Goal: Information Seeking & Learning: Learn about a topic

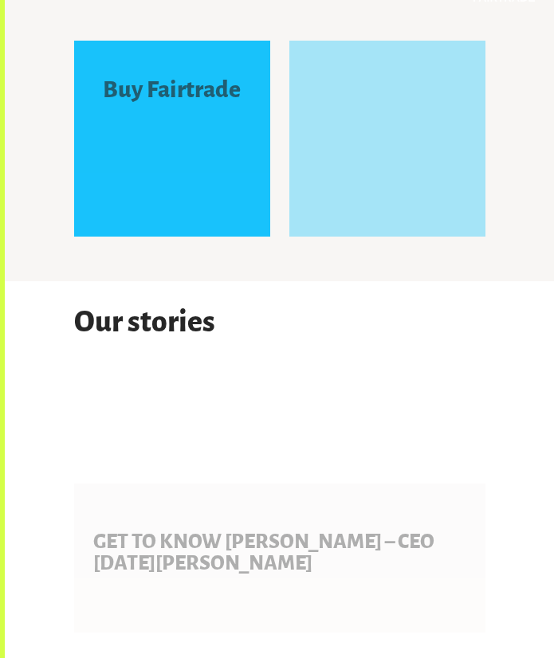
scroll to position [1853, 0]
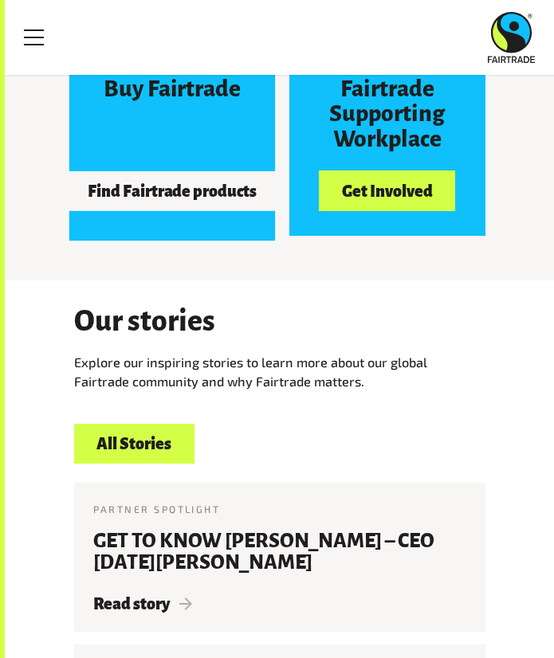
click at [132, 189] on button "Find Fairtrade products" at bounding box center [172, 191] width 215 height 40
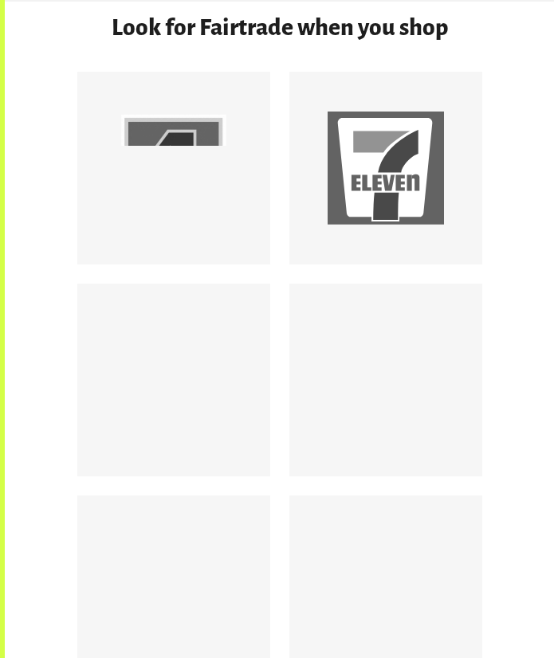
scroll to position [1212, 0]
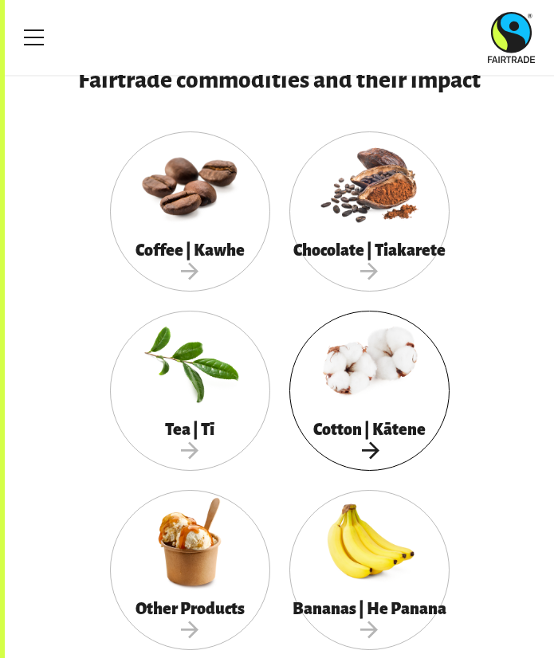
scroll to position [531, 0]
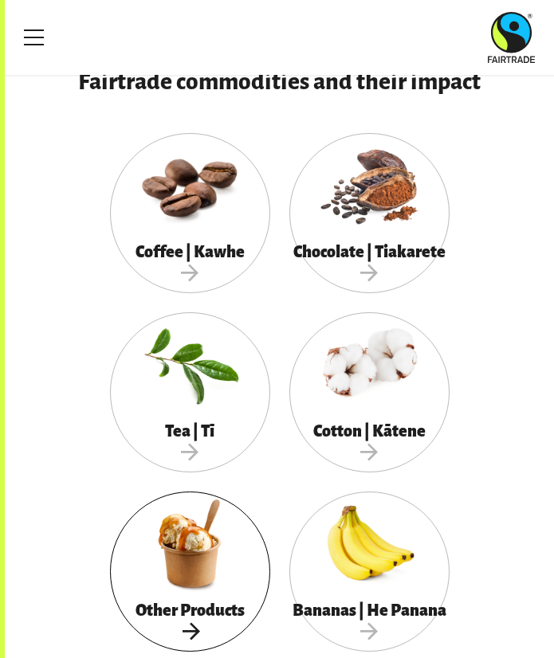
click at [198, 593] on div at bounding box center [190, 544] width 160 height 104
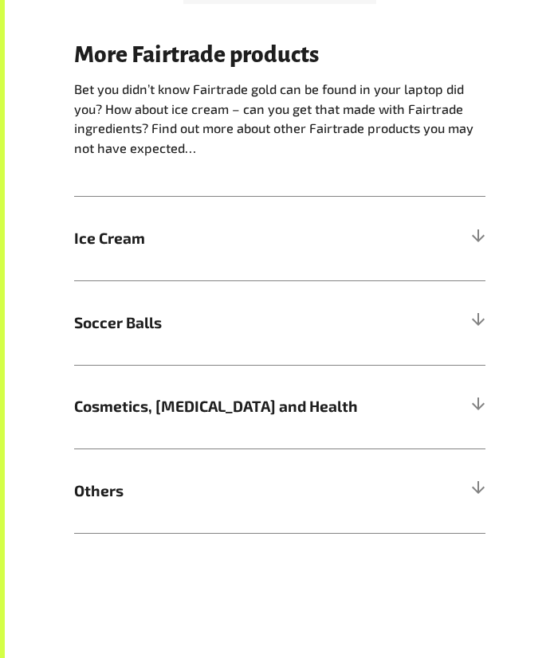
scroll to position [1534, 0]
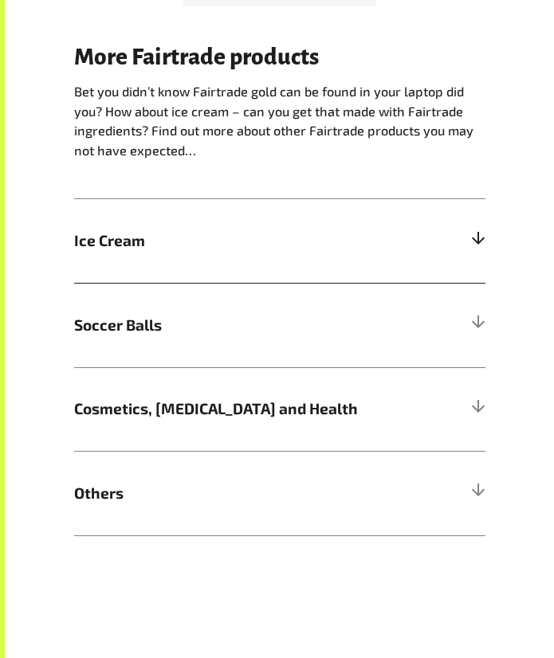
click at [477, 243] on div at bounding box center [478, 241] width 14 height 14
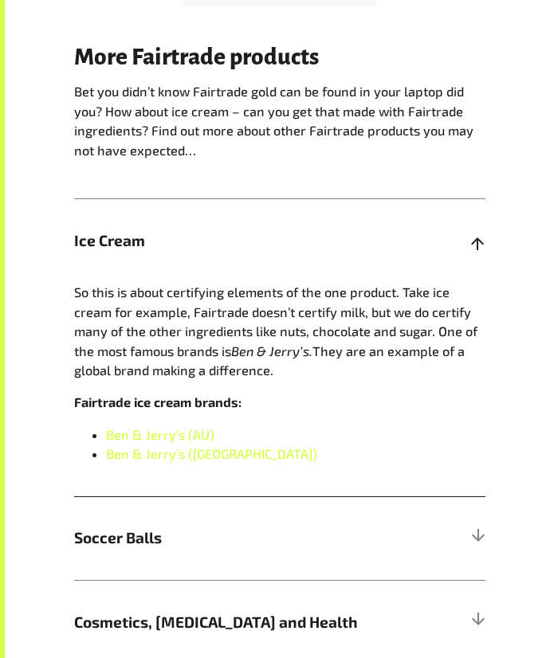
click at [477, 243] on div at bounding box center [478, 241] width 14 height 14
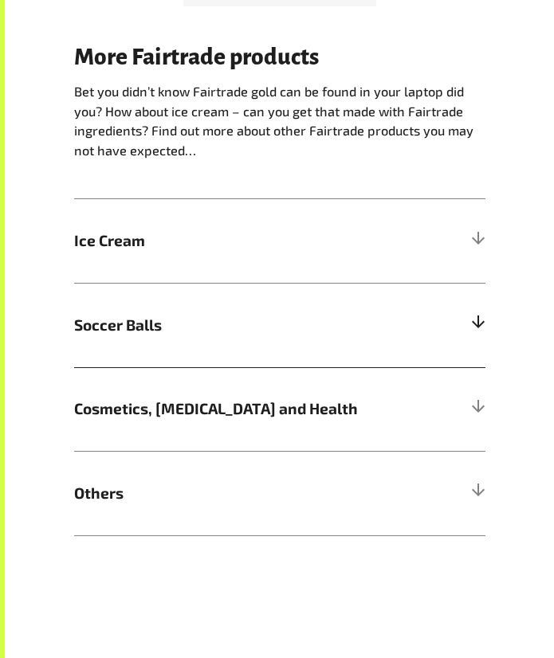
click at [456, 301] on h5 "Soccer Balls" at bounding box center [279, 325] width 411 height 84
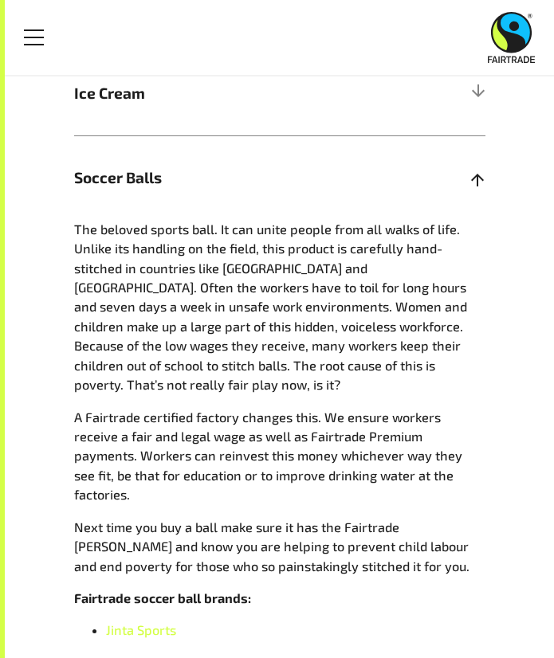
scroll to position [1681, 0]
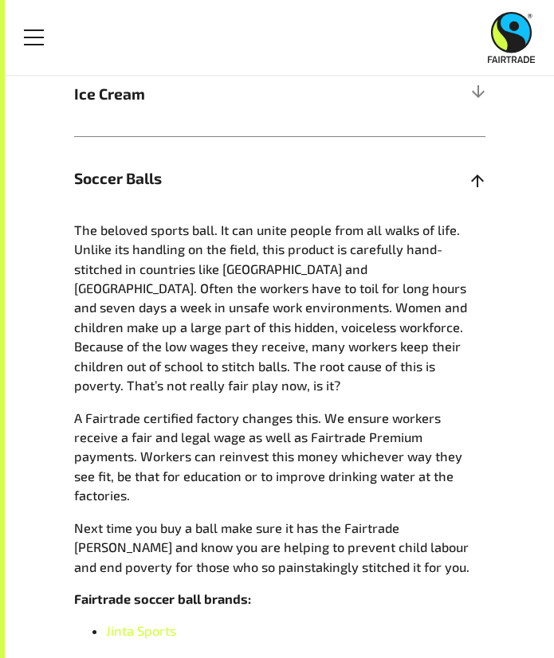
click at [348, 171] on span "Soccer Balls" at bounding box center [228, 178] width 308 height 23
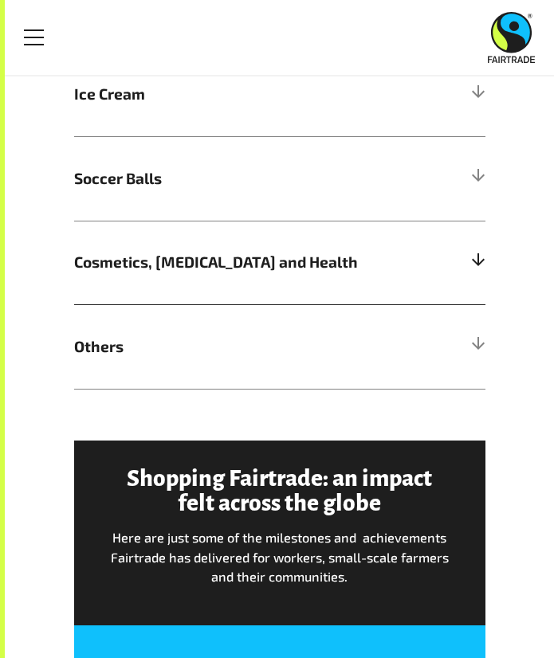
click at [362, 242] on h5 "Cosmetics, Skin Care and Health" at bounding box center [279, 263] width 411 height 84
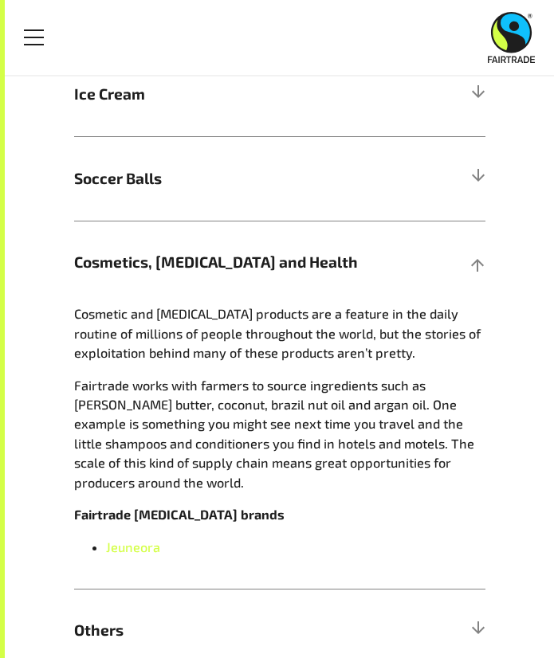
scroll to position [1714, 0]
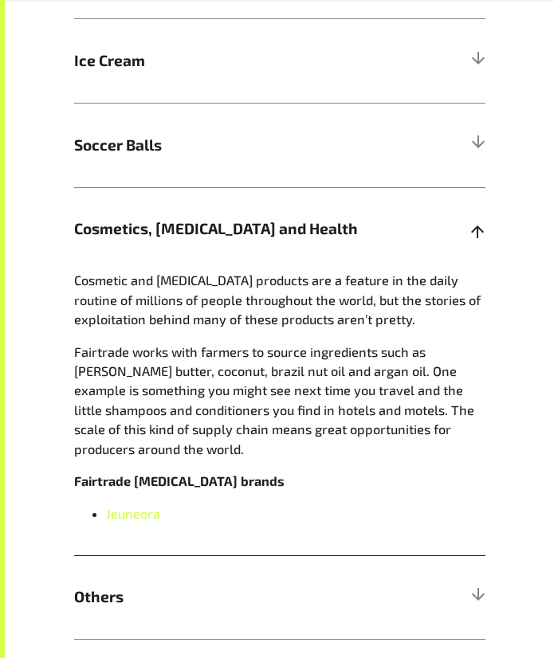
click at [426, 227] on h5 "Cosmetics, Skin Care and Health" at bounding box center [279, 229] width 411 height 84
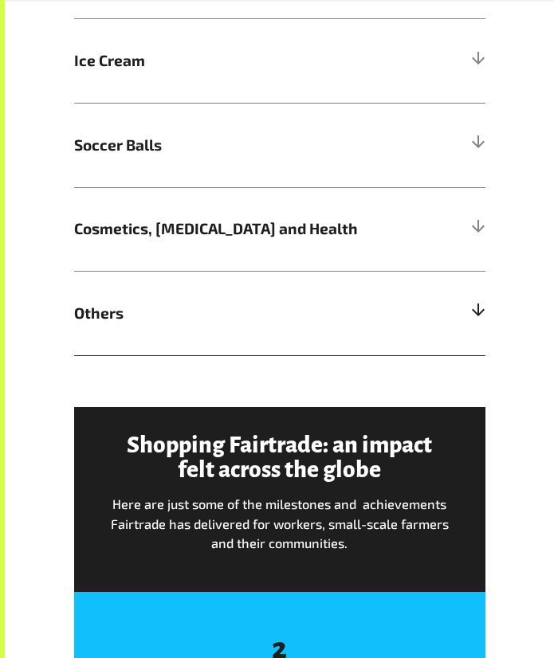
click at [360, 281] on h5 "Others" at bounding box center [279, 313] width 411 height 84
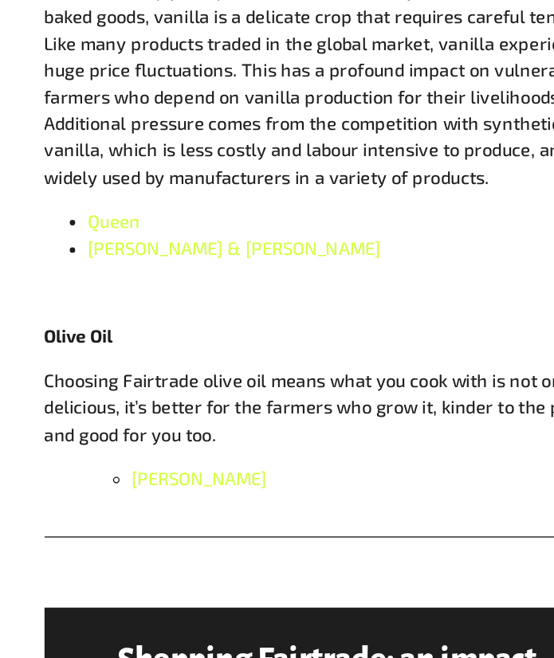
scroll to position [2201, 0]
